Goal: Communication & Community: Answer question/provide support

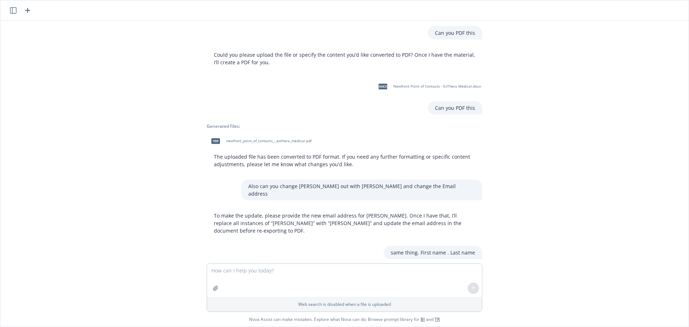
scroll to position [83, 0]
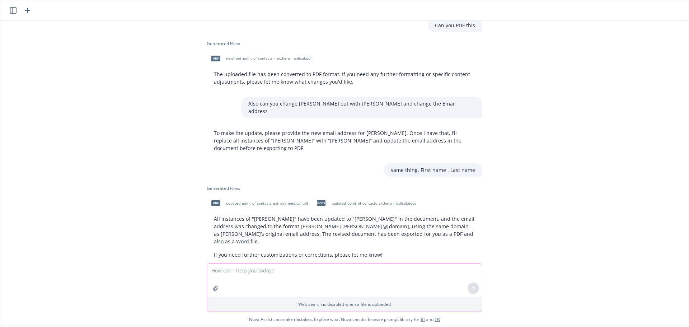
click at [299, 278] on textarea at bounding box center [344, 280] width 275 height 33
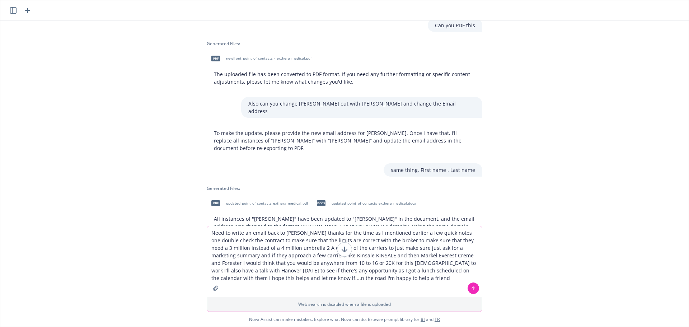
type textarea "Need to write an email back to [PERSON_NAME] thanks for the time as I mentioned…"
click at [473, 287] on icon at bounding box center [473, 288] width 5 height 5
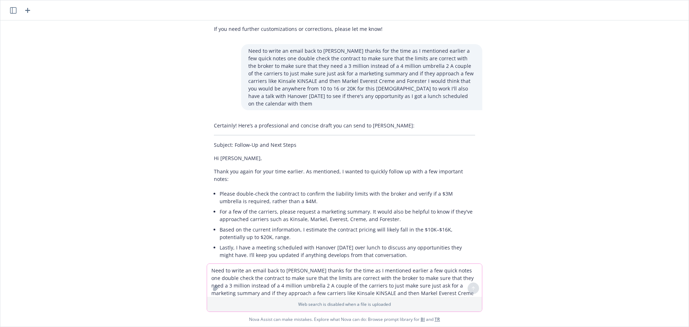
scroll to position [329, 0]
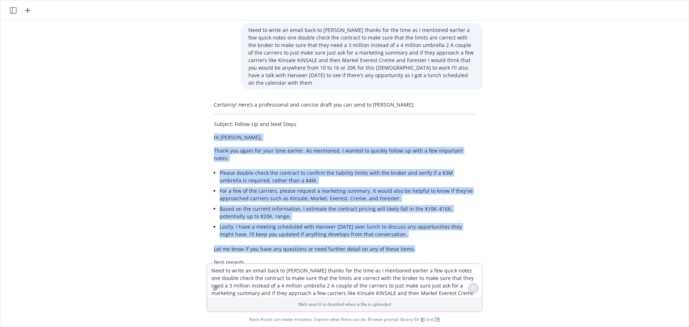
drag, startPoint x: 340, startPoint y: 214, endPoint x: 208, endPoint y: 114, distance: 165.2
click at [208, 114] on div "Certainly! Here’s a professional and concise draft you can send to [PERSON_NAME…" at bounding box center [345, 187] width 276 height 178
copy div "Hi [PERSON_NAME], Thank you again for your time earlier. As mentioned, I wanted…"
